Goal: Find specific page/section: Find specific page/section

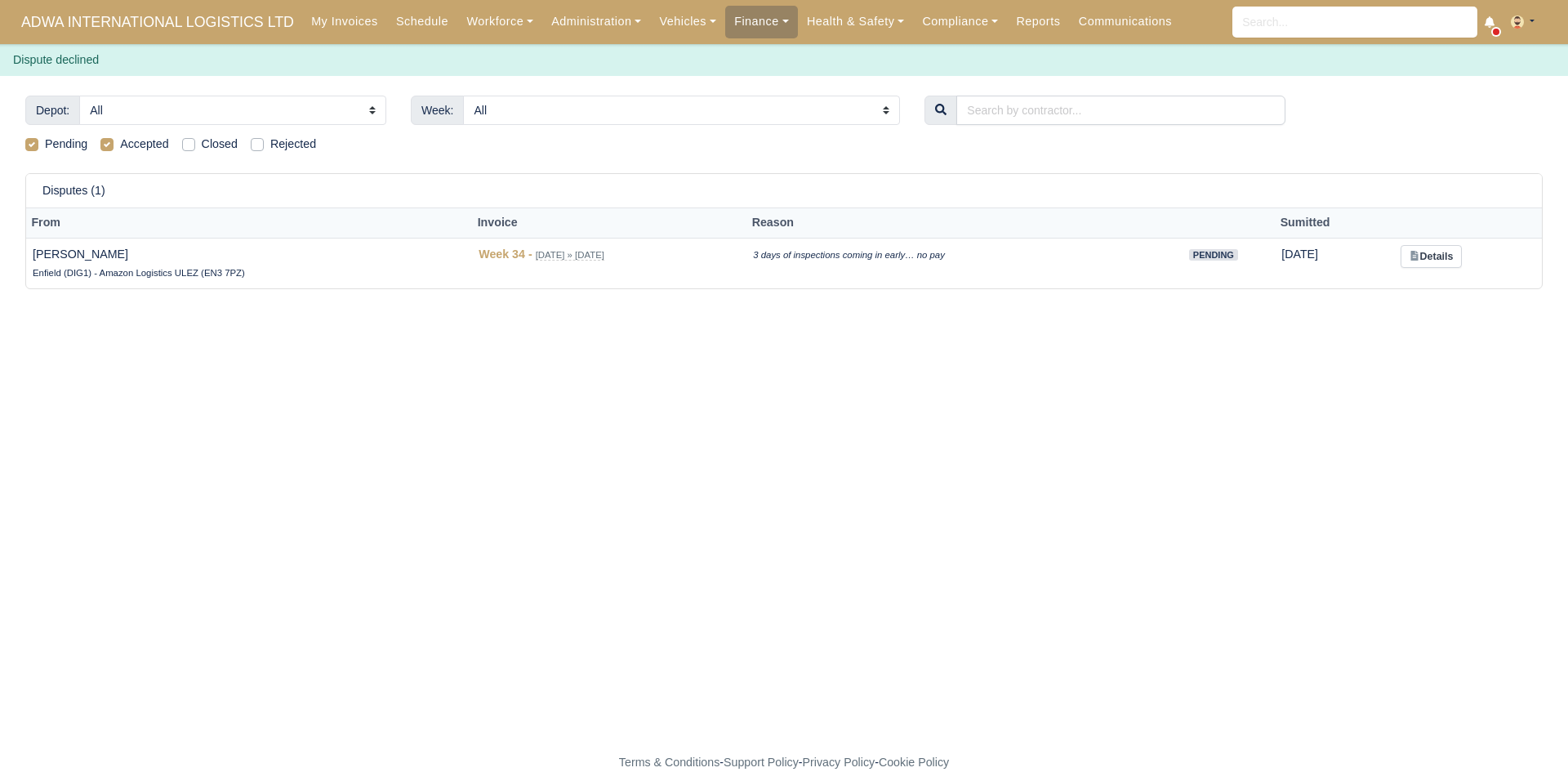
click at [1329, 128] on div "Pending Accepted Closed Rejected" at bounding box center [784, 140] width 1542 height 25
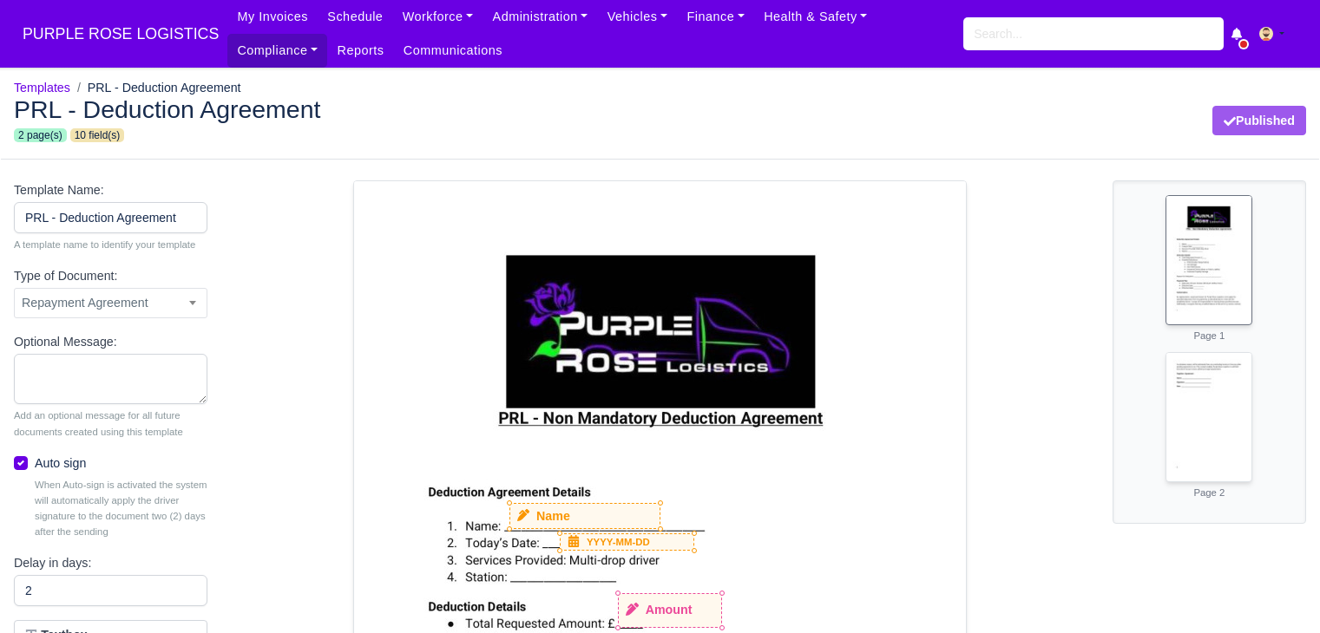
select select "repayment-agreement"
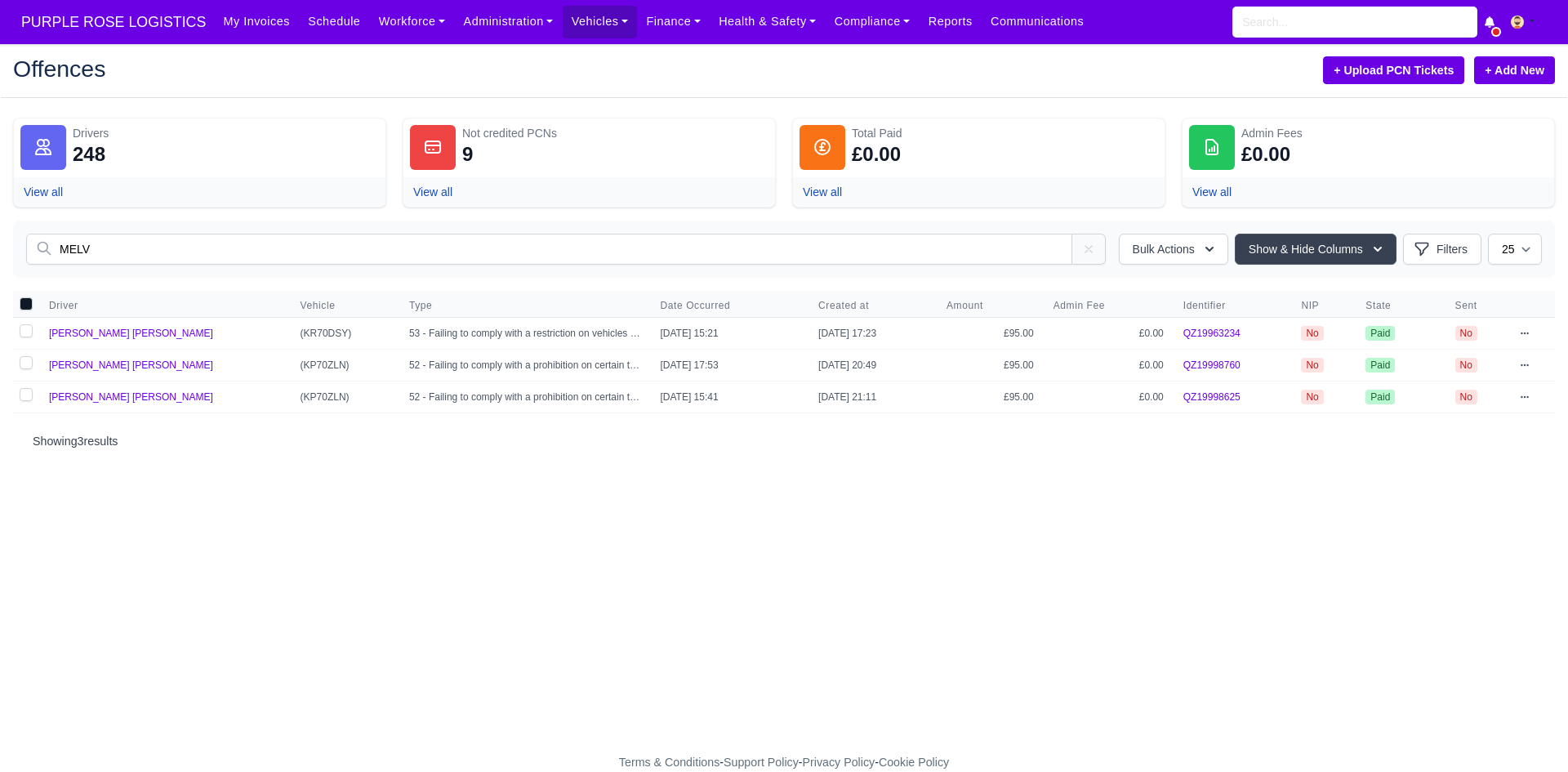
click at [138, 343] on td "[PERSON_NAME] [PERSON_NAME]" at bounding box center [165, 334] width 251 height 32
click at [134, 334] on span "Melvin Otshudi Manya" at bounding box center [131, 333] width 164 height 11
